Goal: Book appointment/travel/reservation

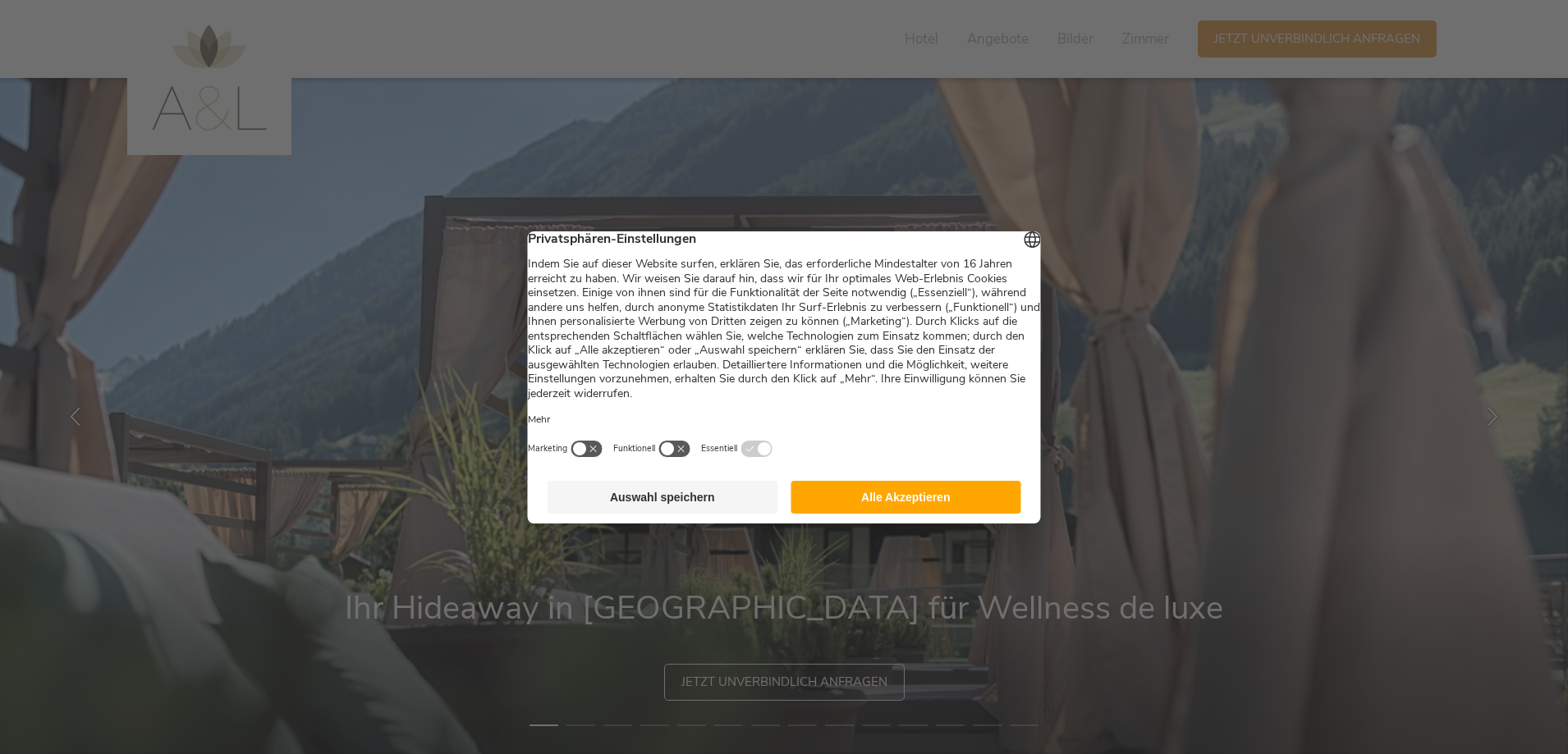
click at [825, 514] on button "Alle Akzeptieren" at bounding box center [906, 497] width 230 height 33
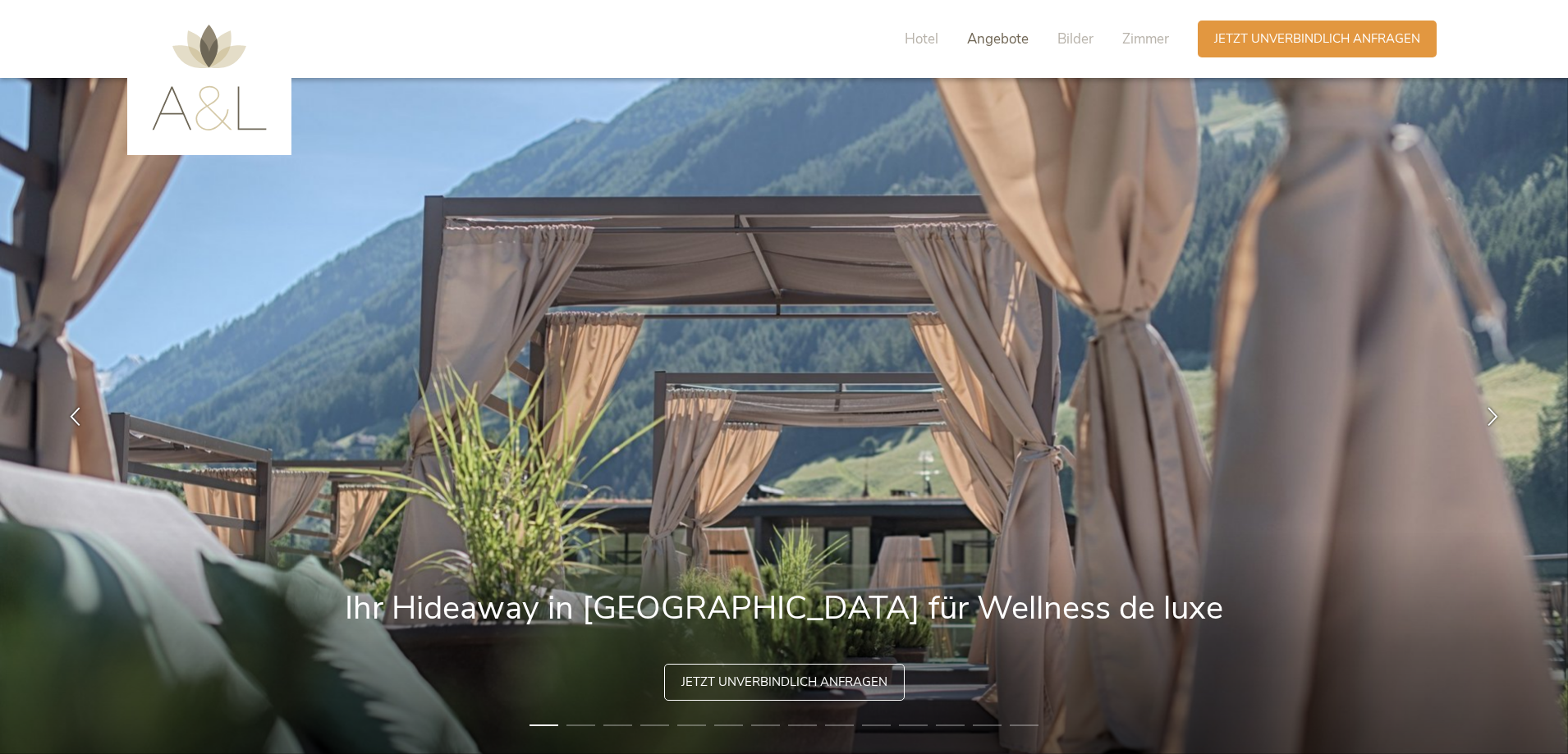
click at [983, 45] on span "Angebote" at bounding box center [997, 38] width 61 height 19
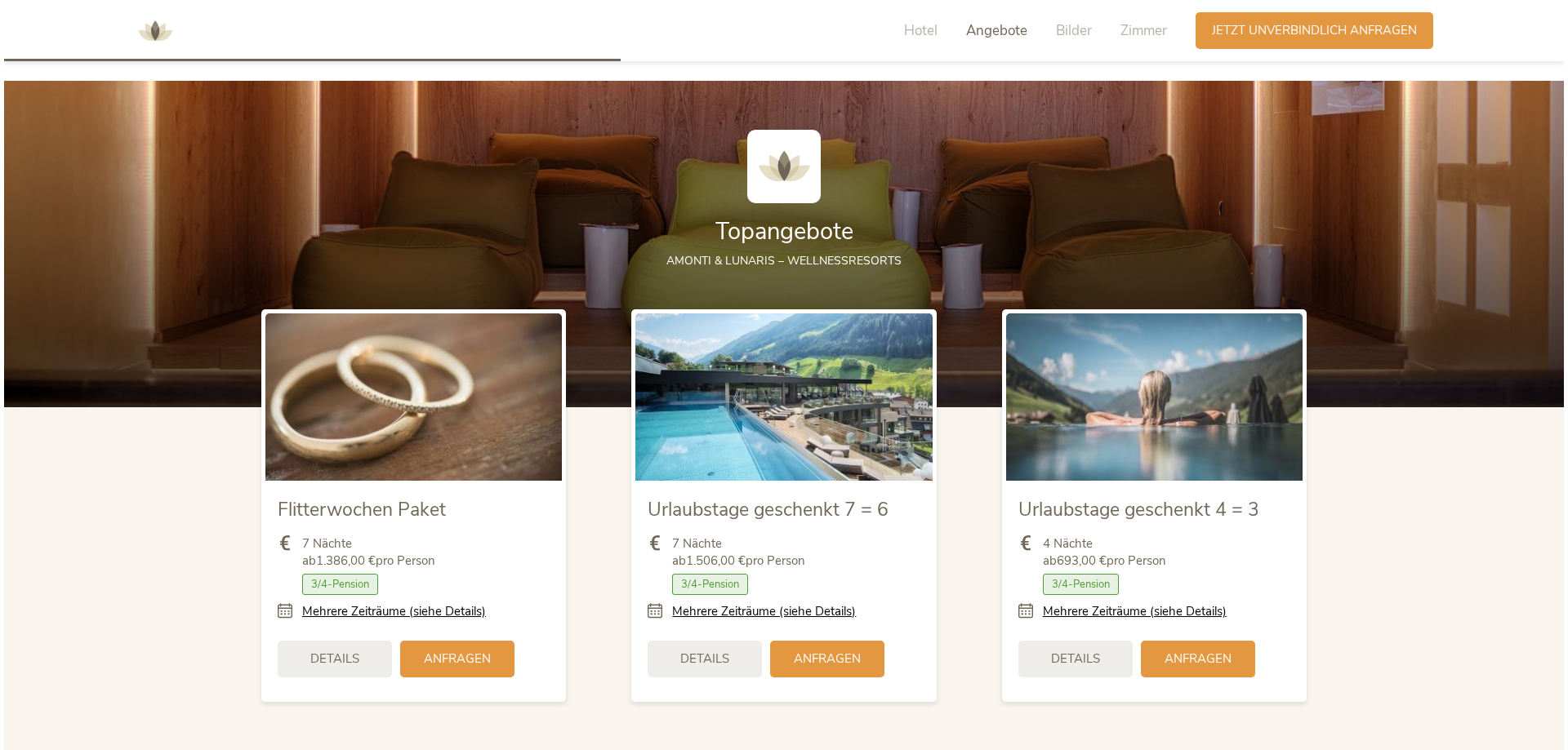
scroll to position [1886, 0]
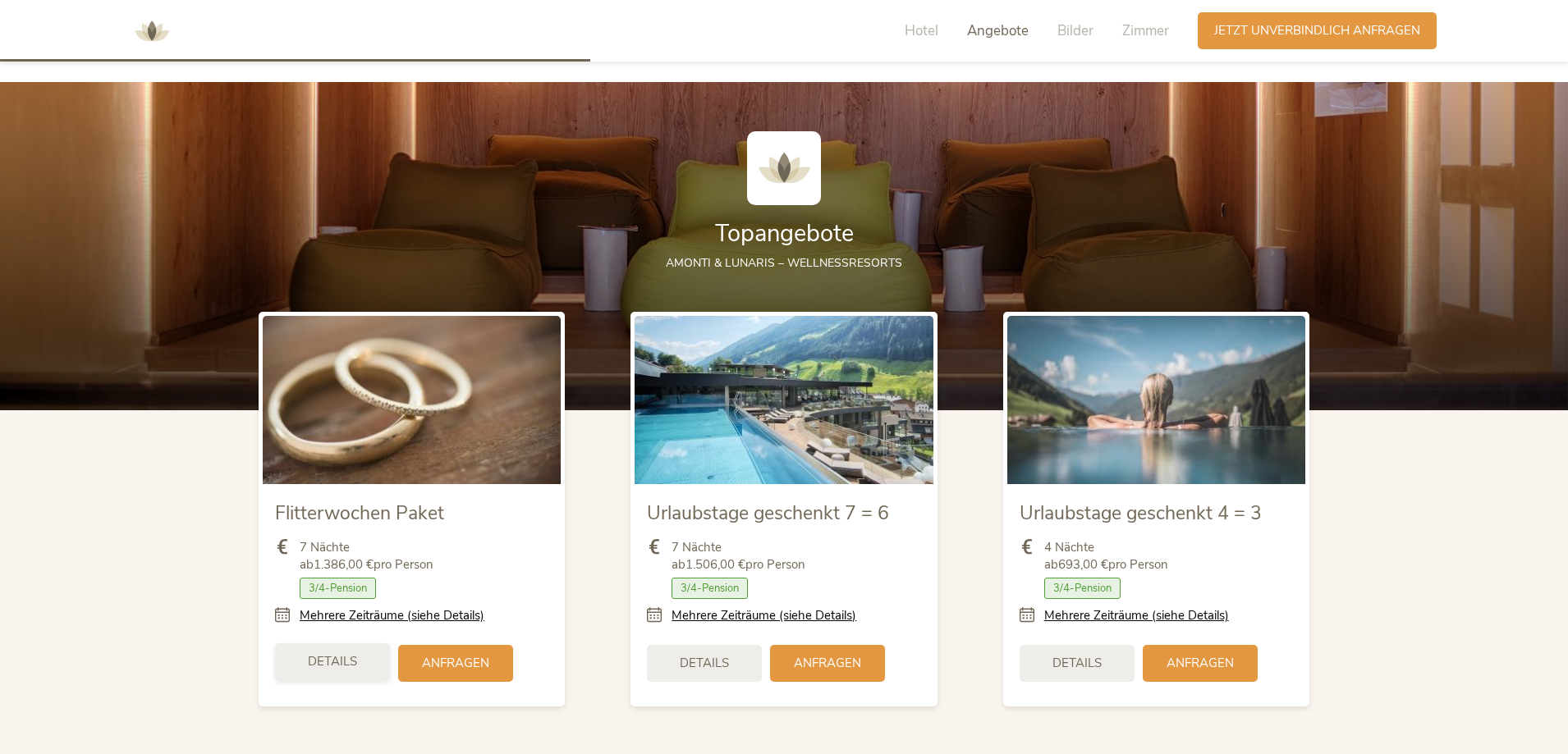
click at [341, 669] on span "Details" at bounding box center [332, 661] width 50 height 17
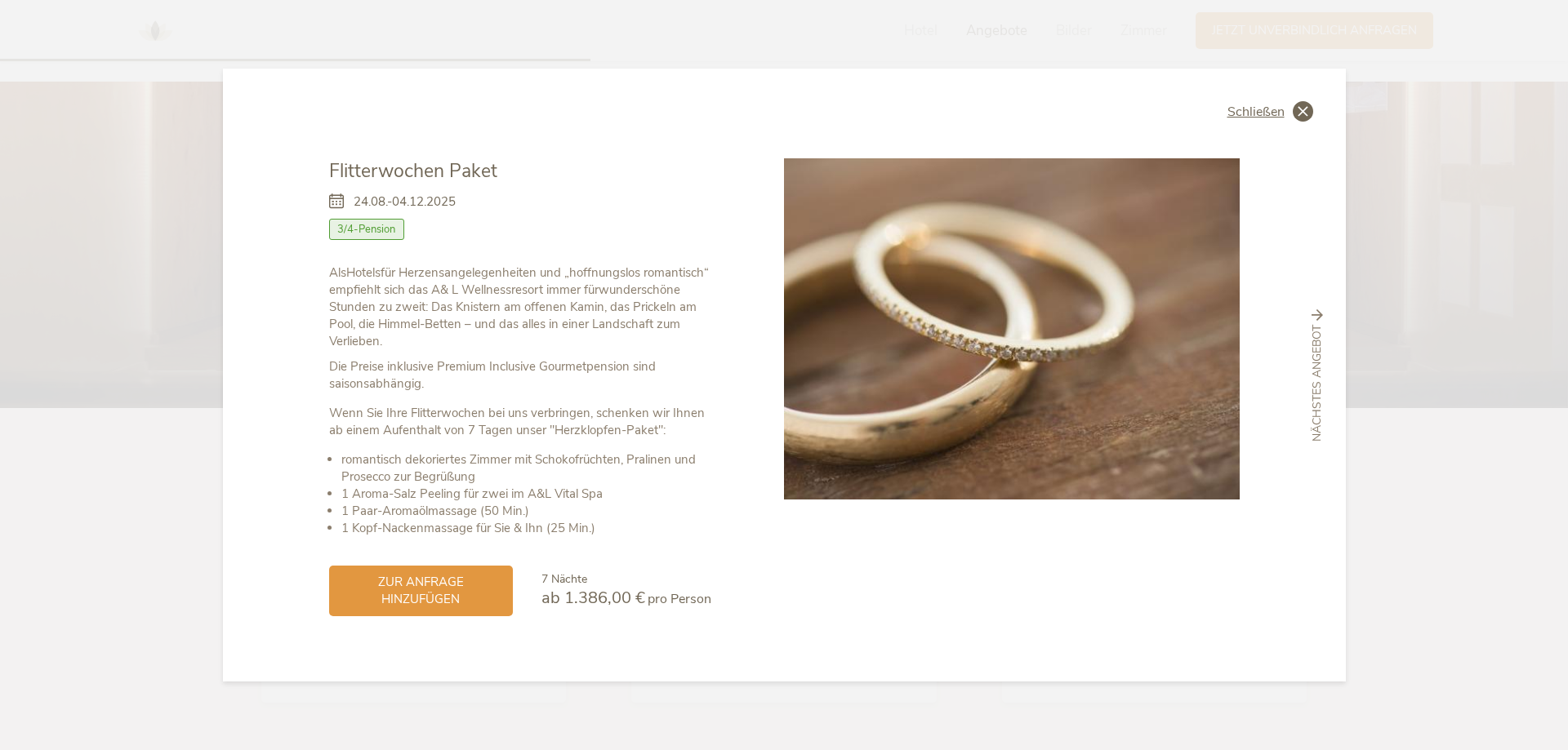
click at [1290, 115] on div "Schließen" at bounding box center [1270, 111] width 86 height 20
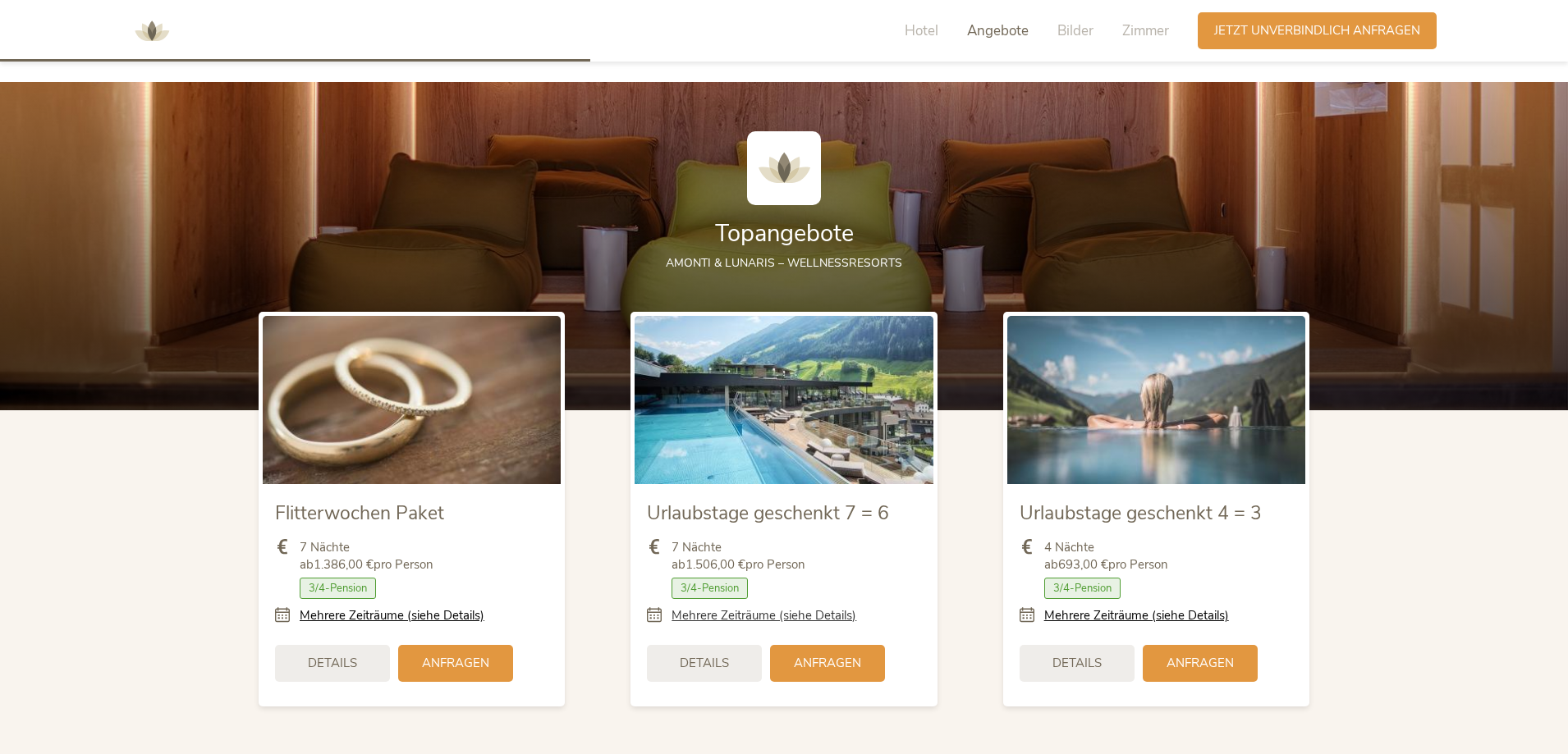
click at [709, 616] on link "Mehrere Zeiträume (siehe Details)" at bounding box center [763, 615] width 184 height 17
click at [682, 664] on span "Details" at bounding box center [705, 661] width 50 height 17
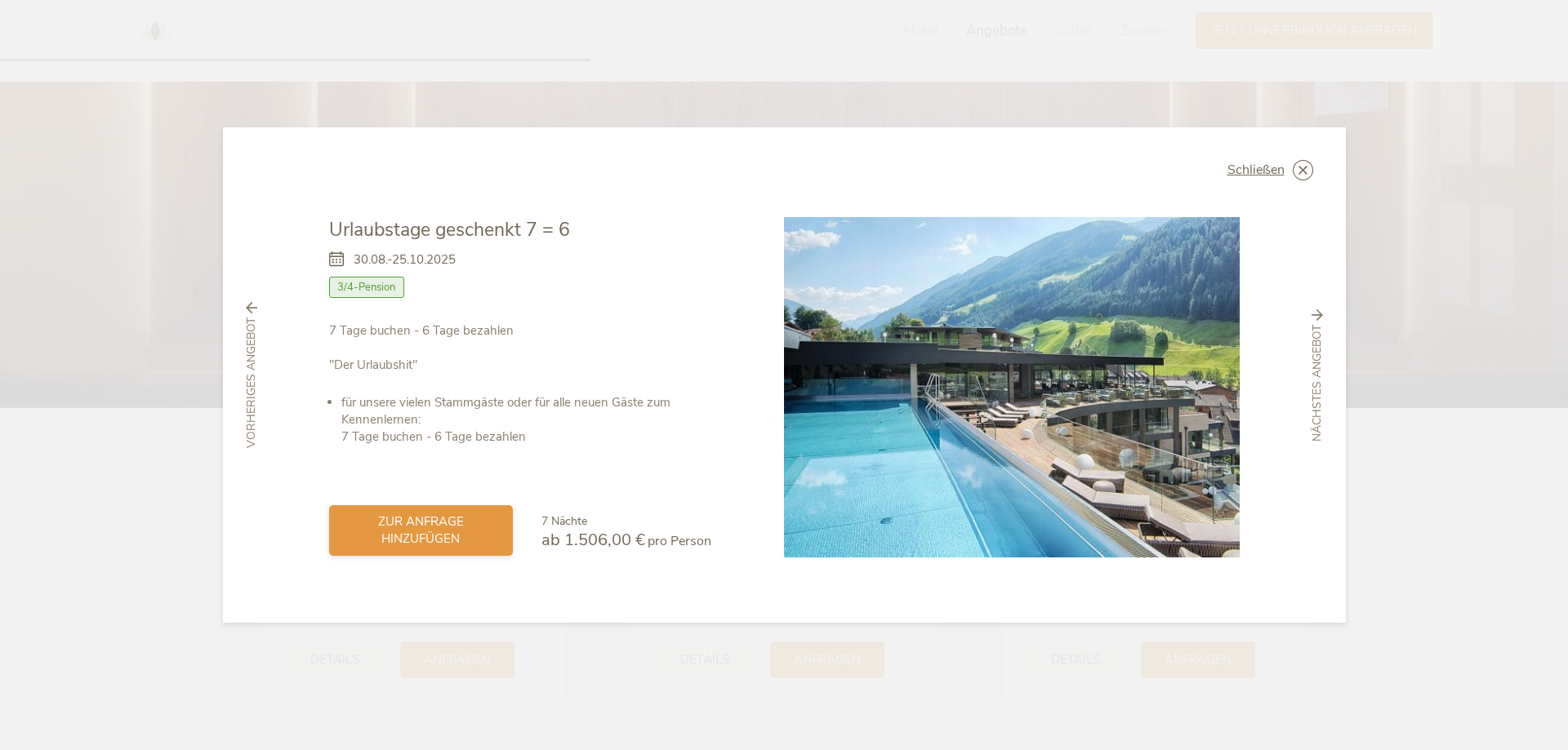
click at [488, 540] on span "zur Anfrage hinzufügen" at bounding box center [421, 530] width 151 height 34
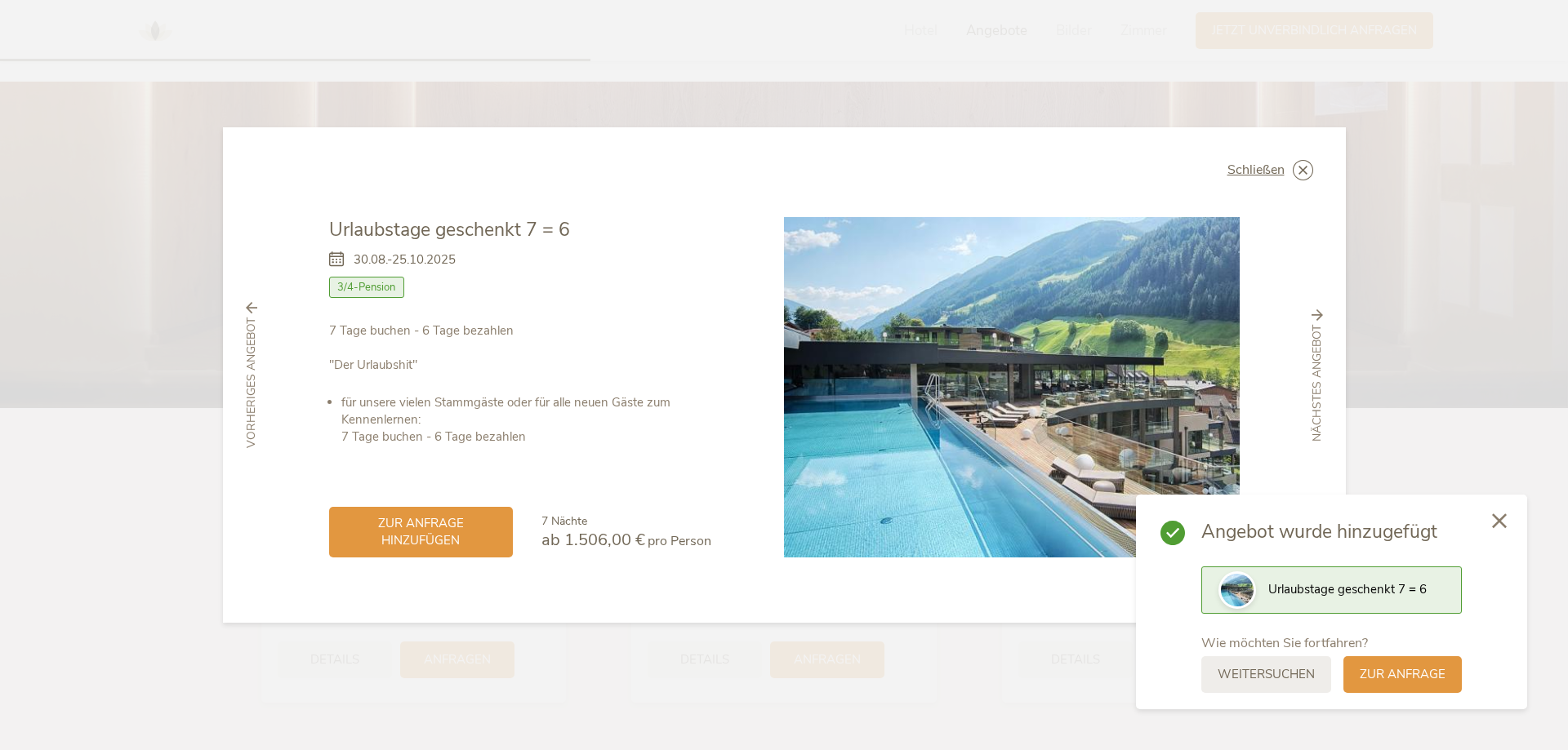
click at [1496, 532] on div at bounding box center [1499, 522] width 56 height 58
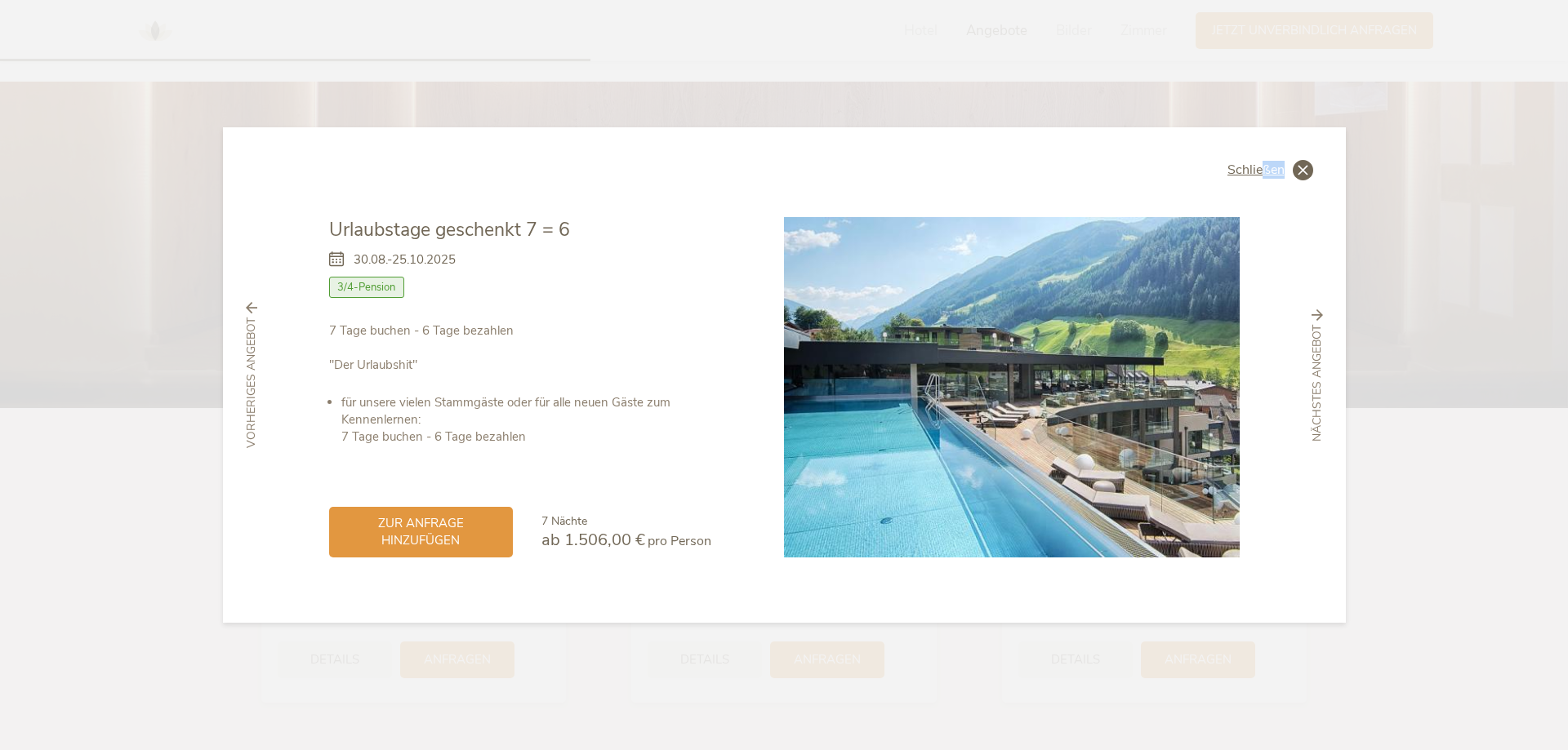
click at [1265, 180] on div "Schließen Urlaubstage geschenkt 7 = 6 [DATE]-[DATE] Halbpension" at bounding box center [784, 375] width 1123 height 496
